Goal: Use online tool/utility

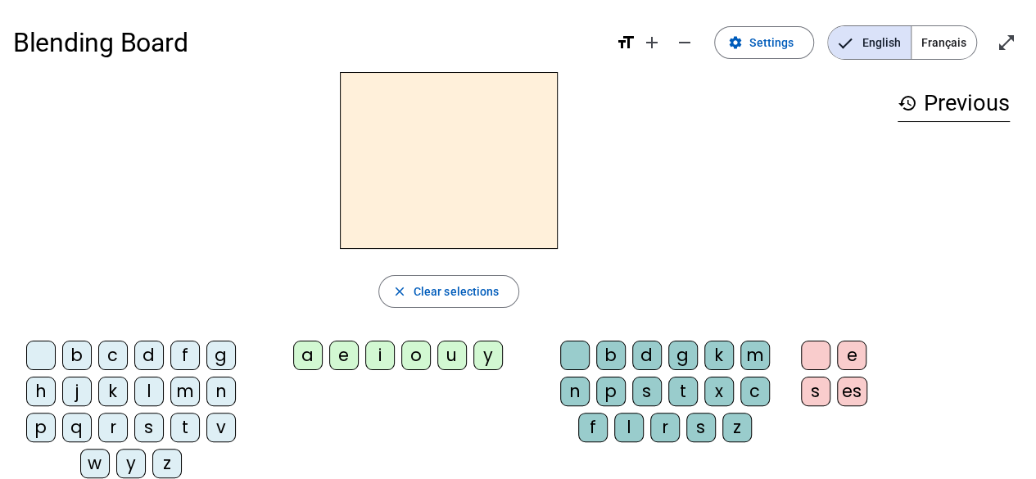
click at [617, 357] on div "b" at bounding box center [610, 355] width 29 height 29
click at [308, 358] on div "a" at bounding box center [307, 355] width 29 height 29
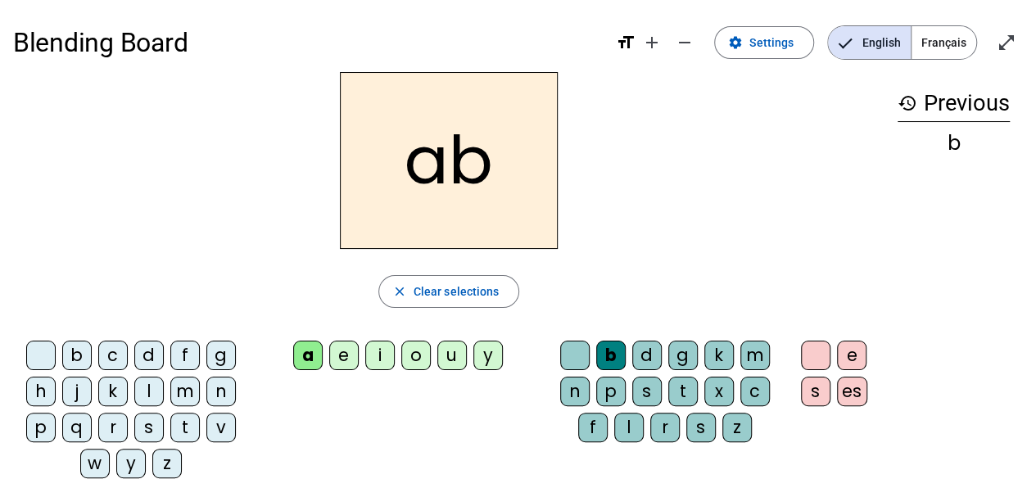
click at [652, 359] on div "d" at bounding box center [646, 355] width 29 height 29
click at [683, 360] on div "g" at bounding box center [682, 355] width 29 height 29
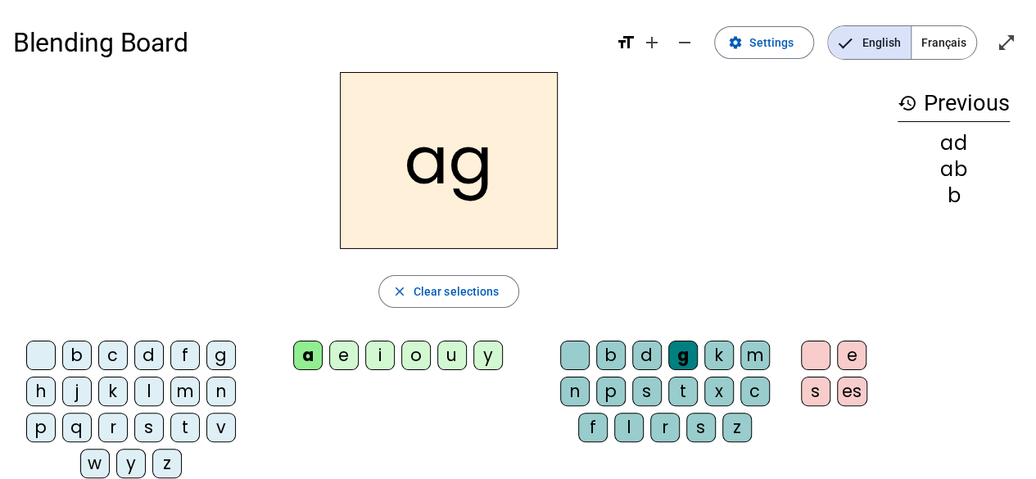
click at [76, 353] on div "b" at bounding box center [76, 355] width 29 height 29
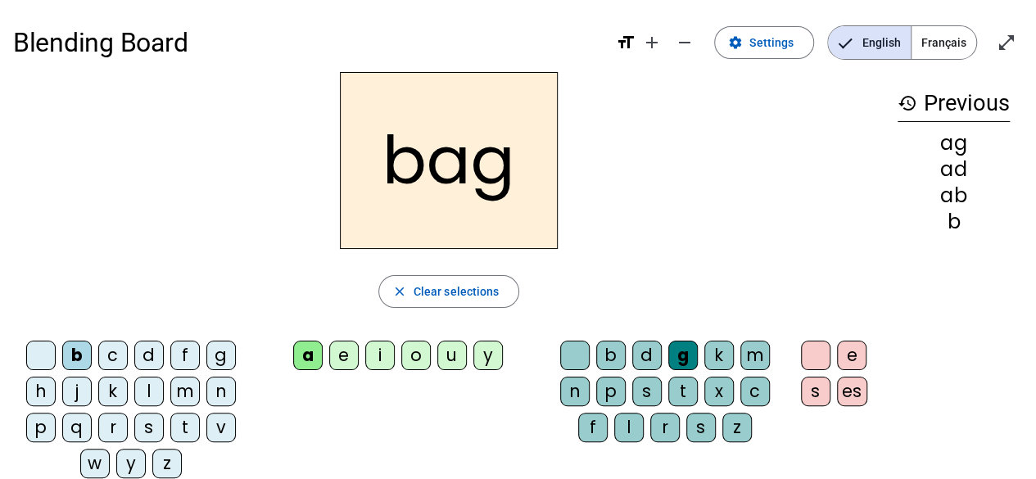
click at [416, 359] on div "o" at bounding box center [415, 355] width 29 height 29
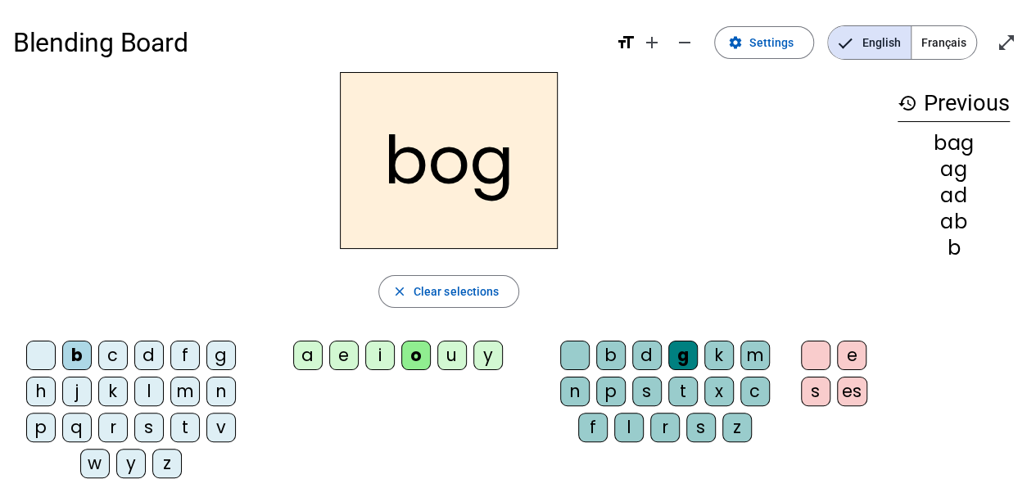
click at [377, 356] on div "i" at bounding box center [379, 355] width 29 height 29
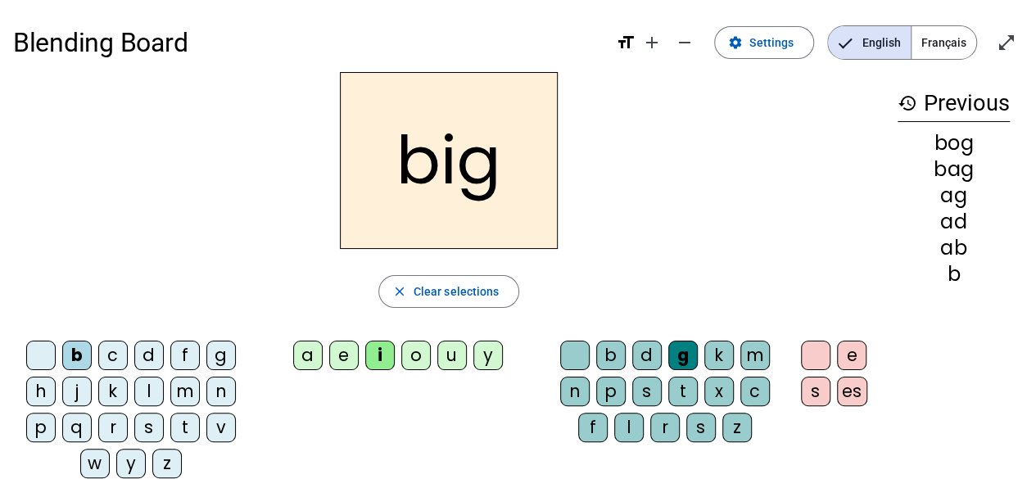
click at [450, 357] on div "u" at bounding box center [451, 355] width 29 height 29
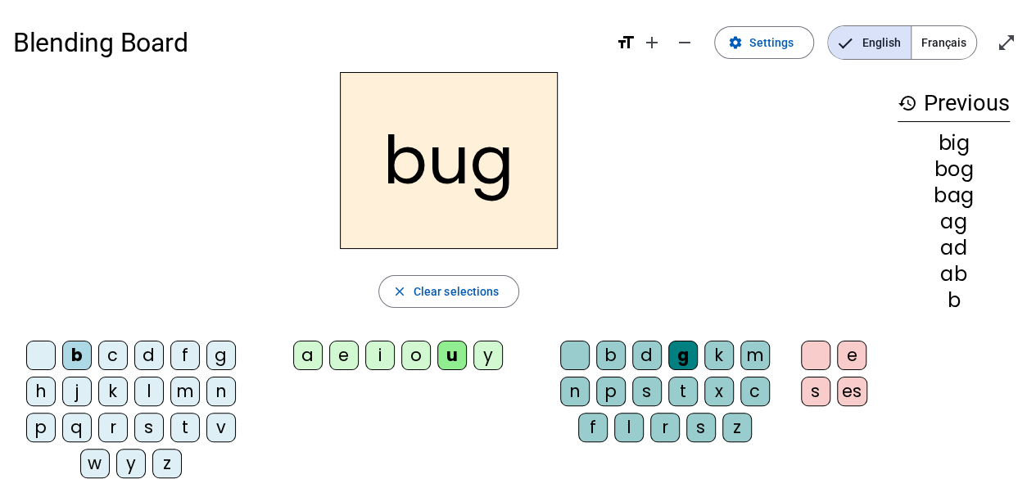
click at [624, 359] on div "b" at bounding box center [610, 355] width 29 height 29
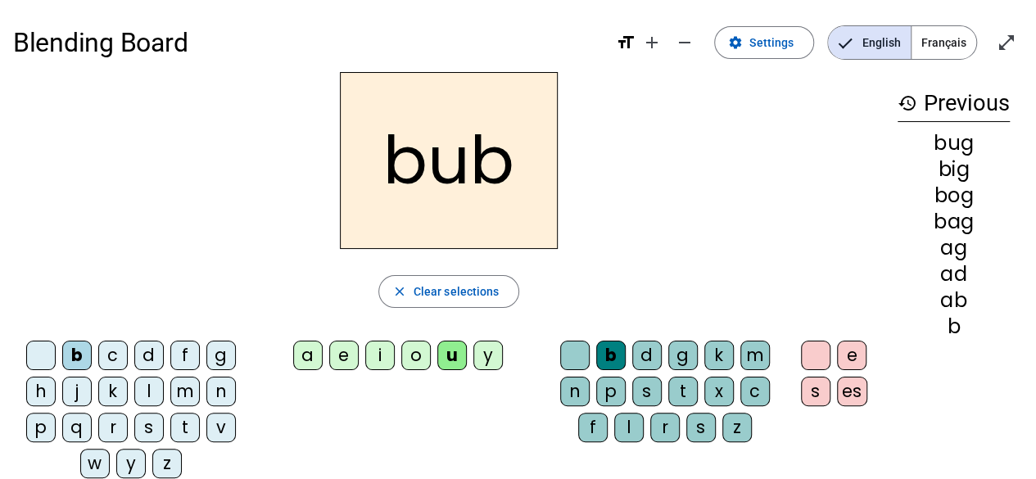
click at [657, 359] on div "d" at bounding box center [646, 355] width 29 height 29
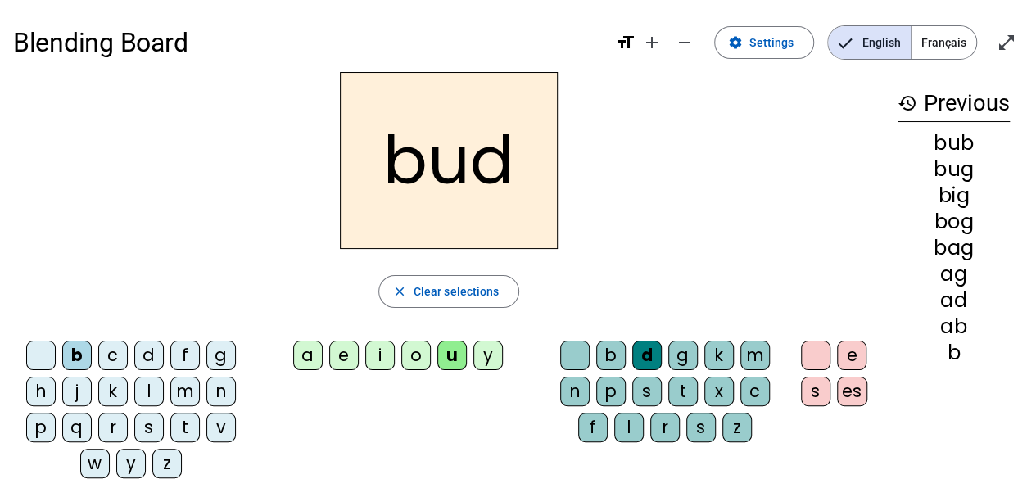
click at [687, 359] on div "g" at bounding box center [682, 355] width 29 height 29
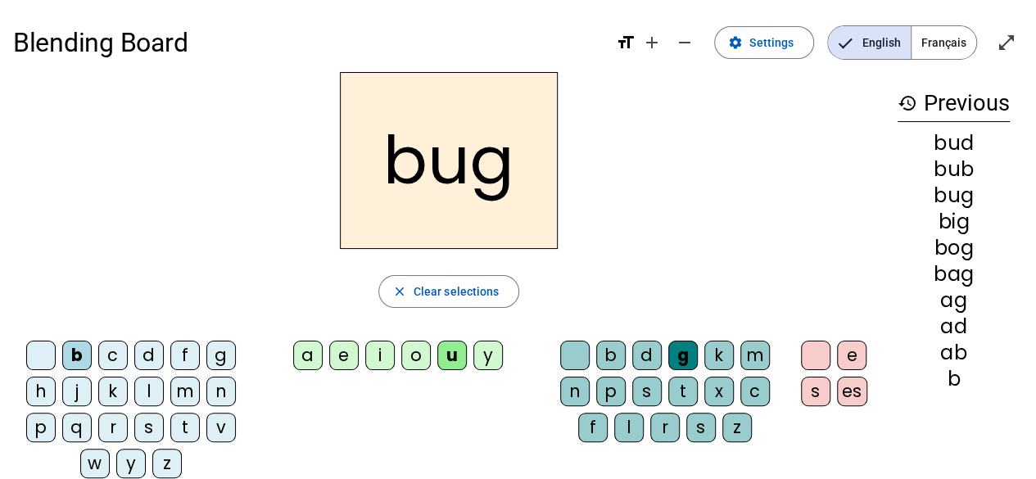
click at [418, 353] on div "o" at bounding box center [415, 355] width 29 height 29
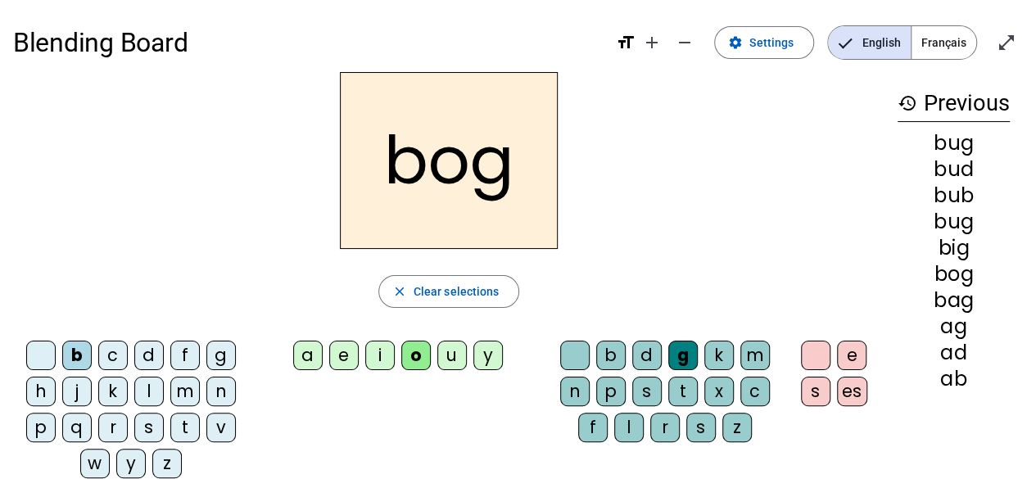
click at [337, 352] on div "e" at bounding box center [343, 355] width 29 height 29
click at [316, 353] on div "a" at bounding box center [307, 355] width 29 height 29
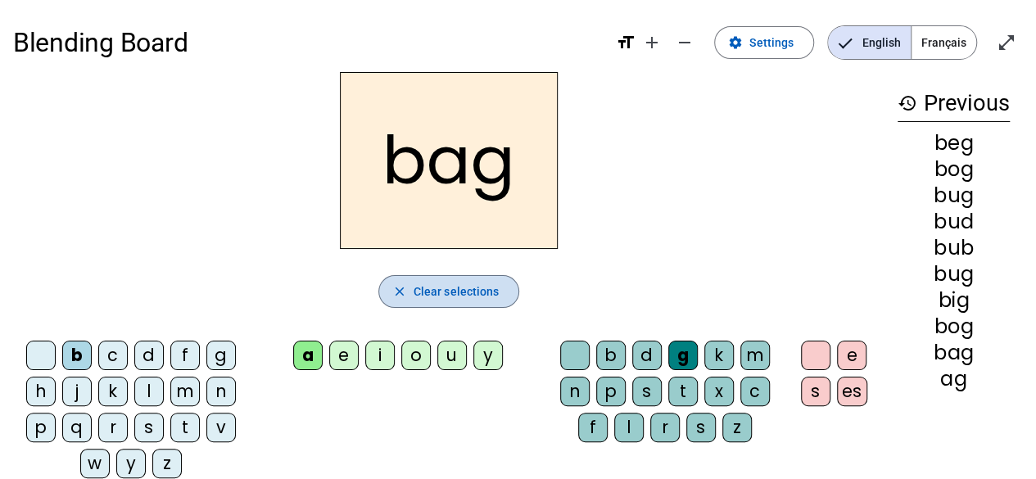
click at [437, 299] on span "Clear selections" at bounding box center [456, 292] width 86 height 20
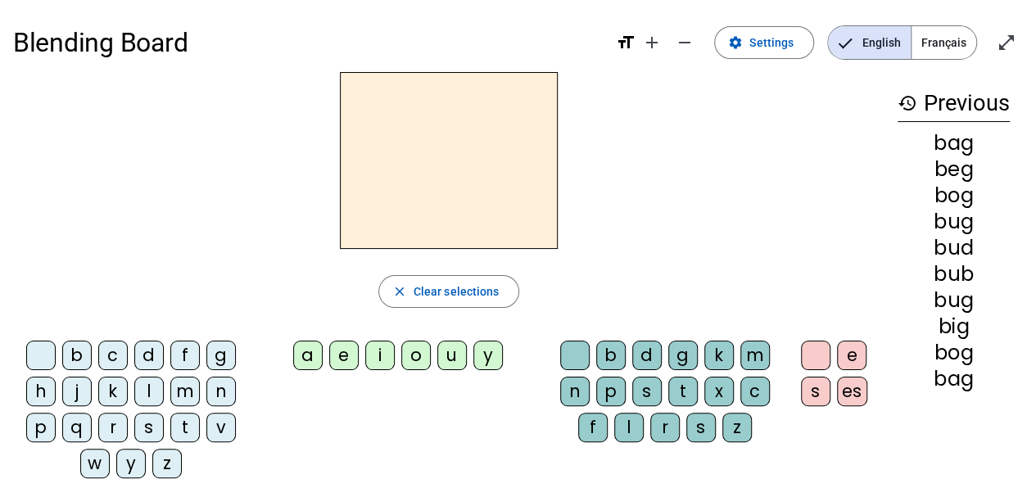
click at [608, 355] on div "b" at bounding box center [610, 355] width 29 height 29
click at [866, 357] on letter-bubble "e" at bounding box center [855, 359] width 36 height 36
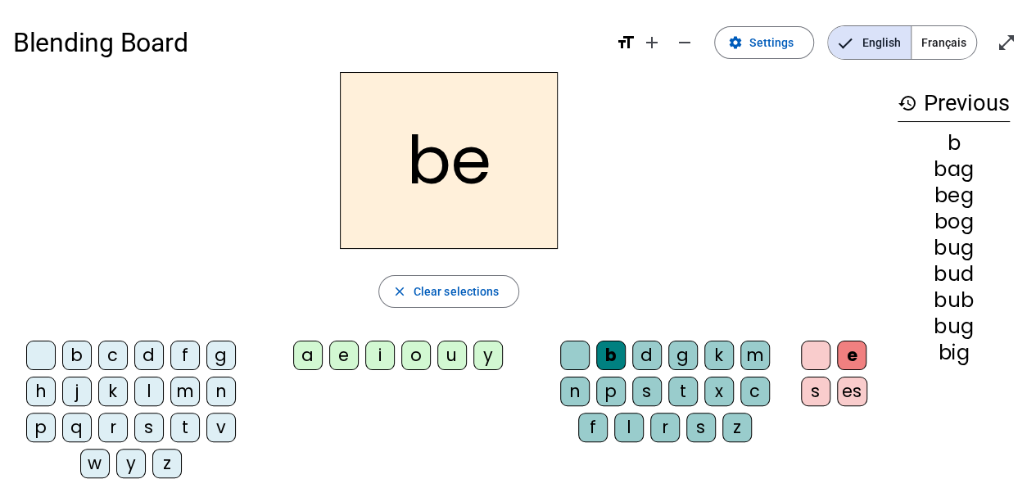
click at [648, 350] on div "d" at bounding box center [646, 355] width 29 height 29
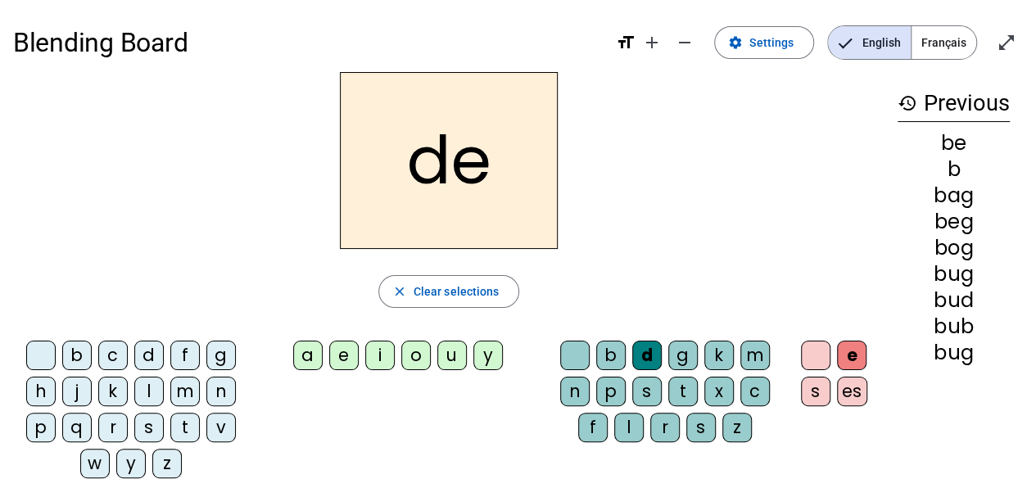
click at [681, 361] on div "g" at bounding box center [682, 355] width 29 height 29
